Goal: Find contact information

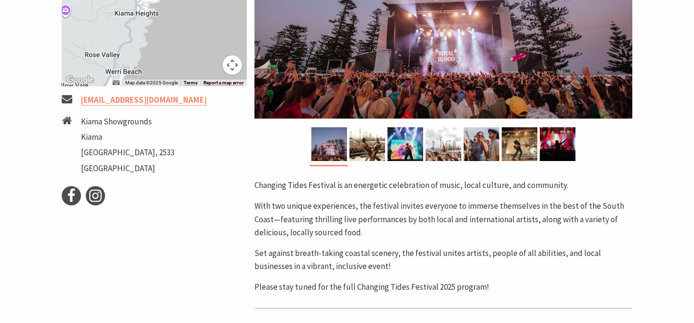
scroll to position [310, 0]
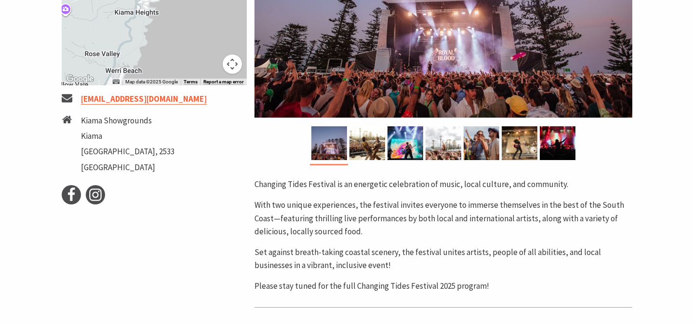
click at [157, 96] on link "[EMAIL_ADDRESS][DOMAIN_NAME]" at bounding box center [144, 99] width 126 height 11
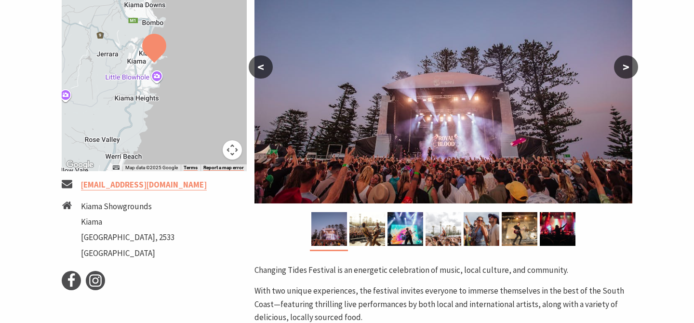
scroll to position [223, 0]
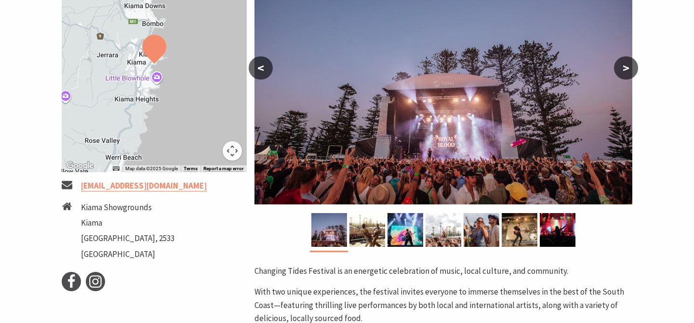
click at [631, 71] on button ">" at bounding box center [626, 67] width 24 height 23
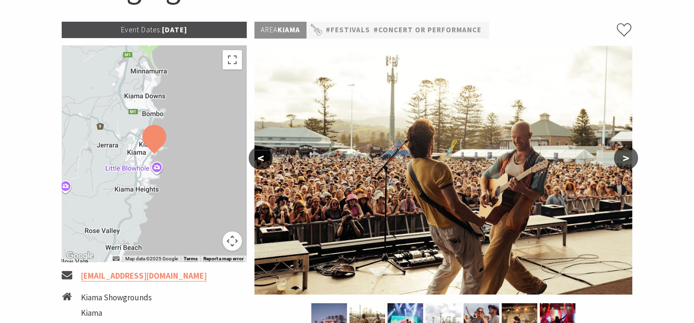
scroll to position [135, 0]
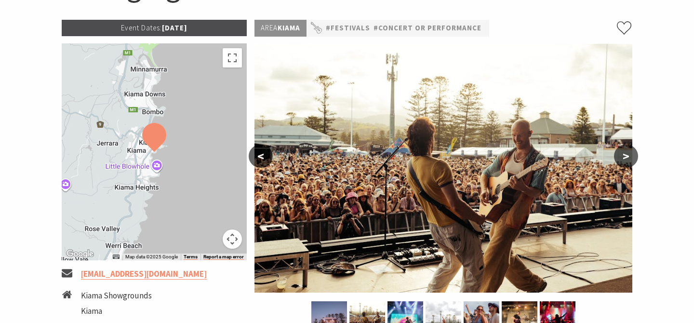
click at [624, 152] on button ">" at bounding box center [626, 156] width 24 height 23
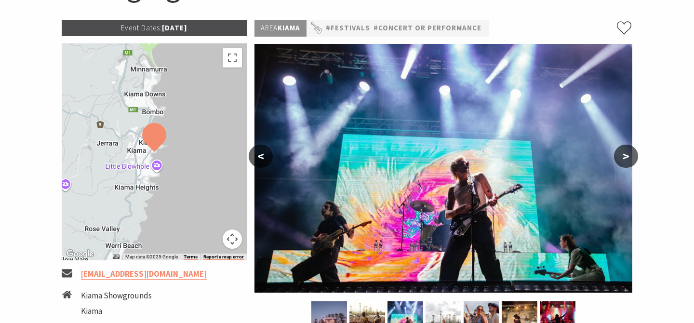
click at [631, 157] on button ">" at bounding box center [626, 156] width 24 height 23
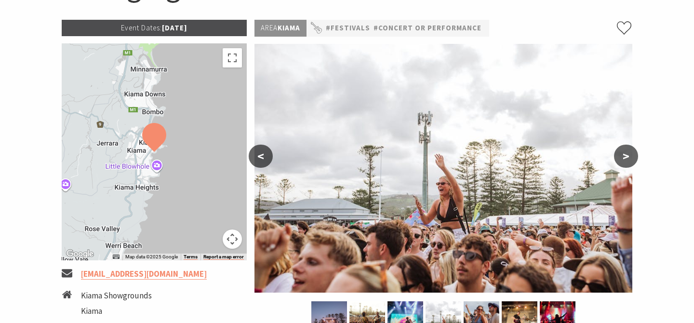
click at [260, 148] on button "<" at bounding box center [261, 156] width 24 height 23
click at [265, 163] on button "<" at bounding box center [261, 156] width 24 height 23
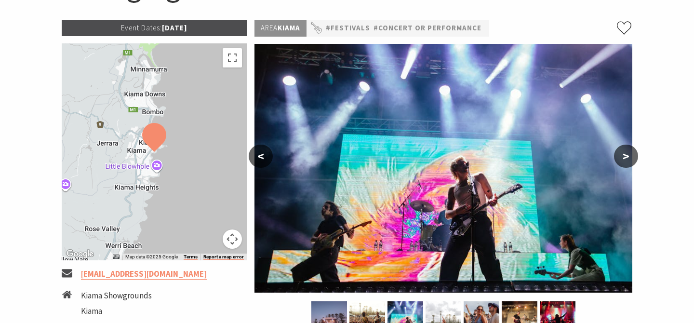
click at [626, 158] on button ">" at bounding box center [626, 156] width 24 height 23
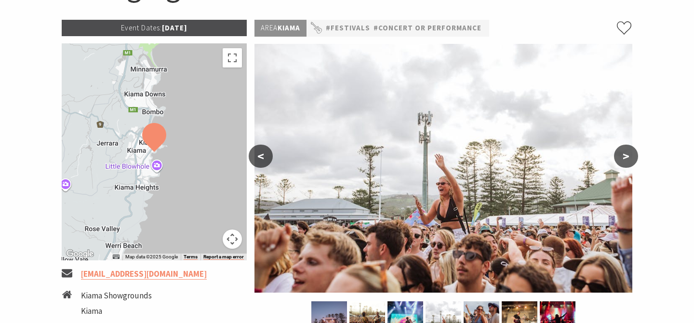
click at [629, 159] on button ">" at bounding box center [626, 156] width 24 height 23
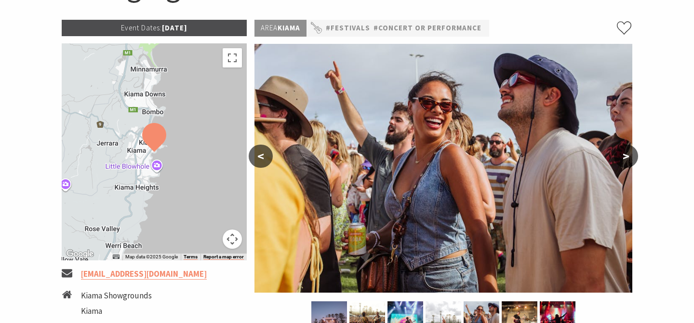
click at [632, 159] on button ">" at bounding box center [626, 156] width 24 height 23
